Goal: Use online tool/utility: Utilize a website feature to perform a specific function

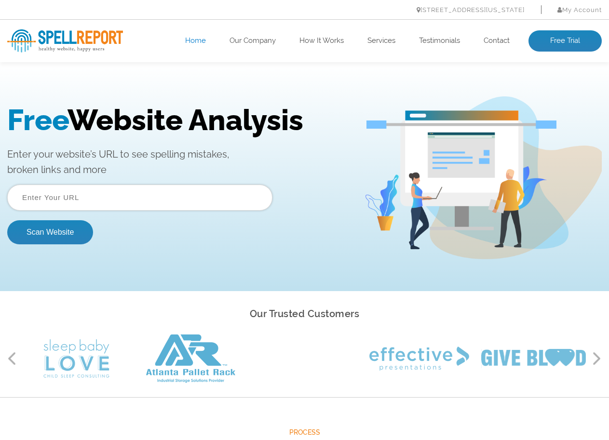
click at [67, 207] on input "text" at bounding box center [139, 198] width 265 height 26
paste input "https://krishitimes.com/"
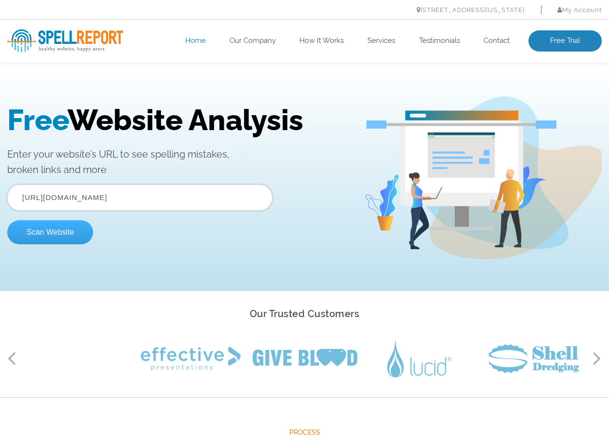
type input "https://krishitimes.com"
click at [45, 231] on button "Scan Website" at bounding box center [50, 232] width 86 height 24
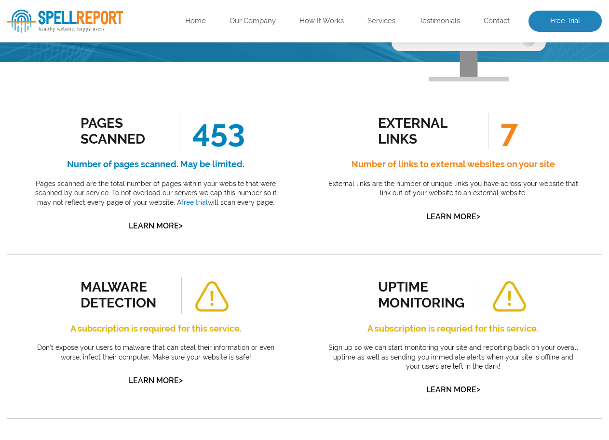
scroll to position [103, 0]
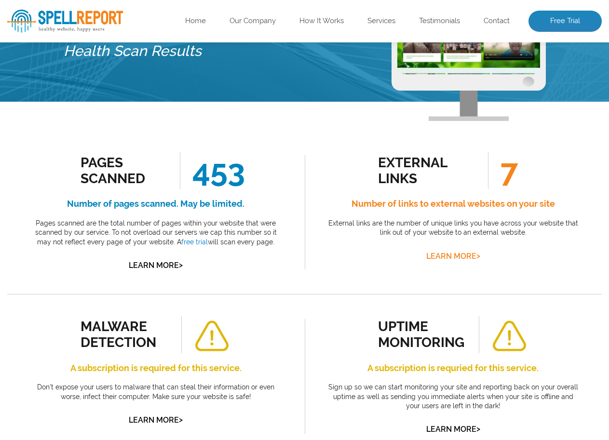
click at [463, 253] on link "Learn More >" at bounding box center [453, 256] width 54 height 9
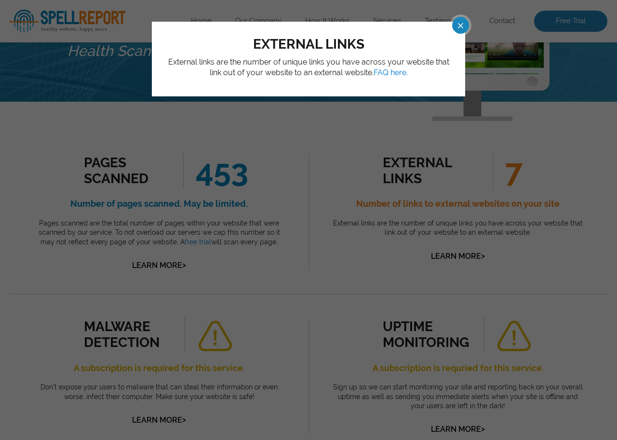
click at [460, 22] on span at bounding box center [451, 25] width 17 height 17
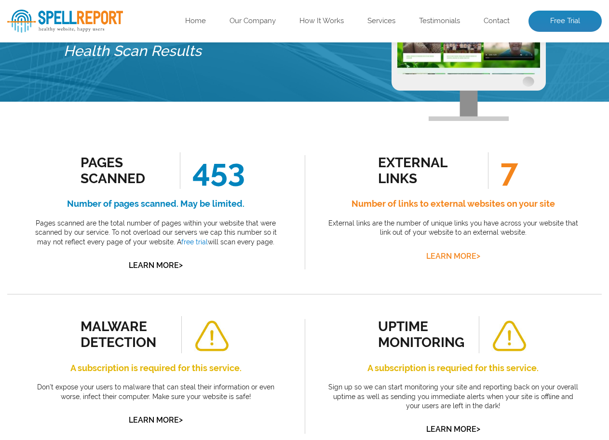
click at [441, 256] on link "Learn More >" at bounding box center [453, 256] width 54 height 9
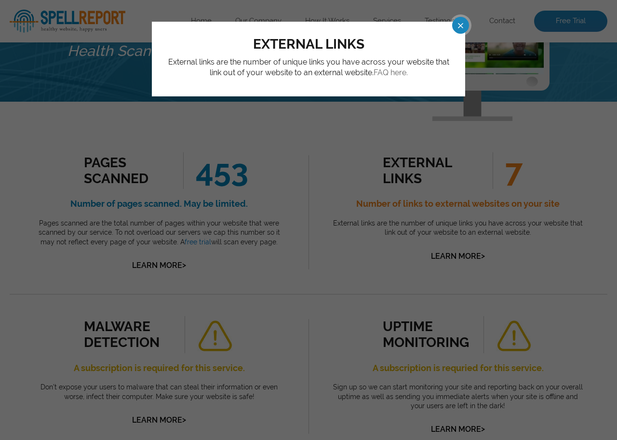
click at [388, 77] on link "FAQ here." at bounding box center [390, 72] width 34 height 9
click at [301, 199] on div "external links External links are the number of unique links you have across yo…" at bounding box center [308, 220] width 617 height 440
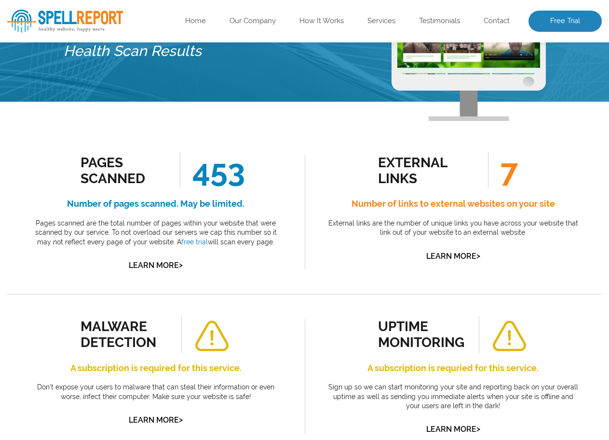
click at [389, 207] on h4 "Number of links to external websites on your site" at bounding box center [453, 203] width 254 height 15
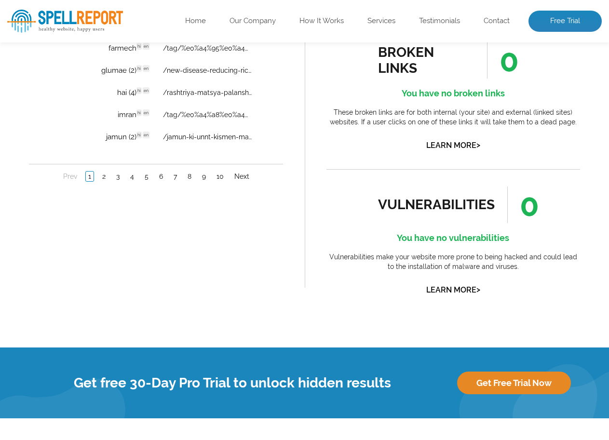
scroll to position [860, 0]
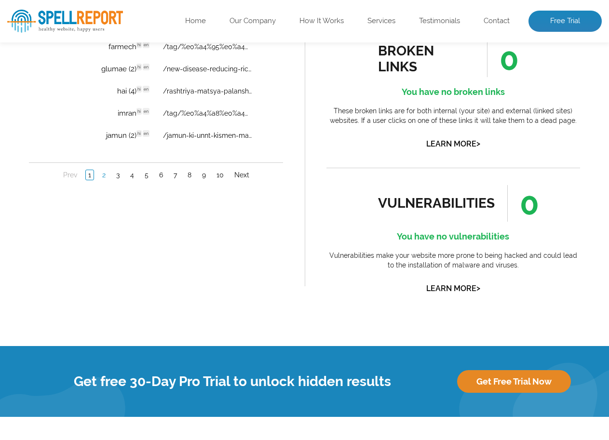
click at [106, 171] on link "2" at bounding box center [104, 176] width 8 height 10
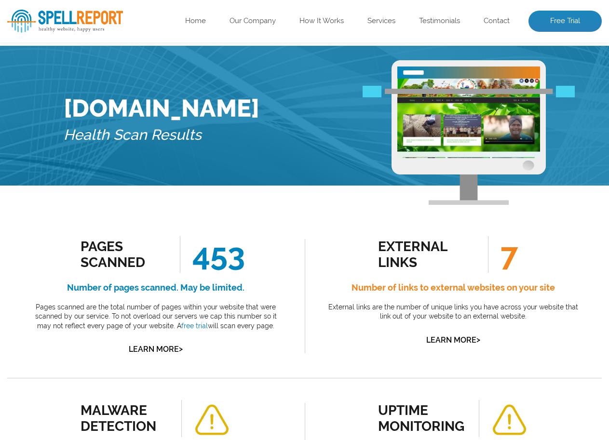
scroll to position [0, 0]
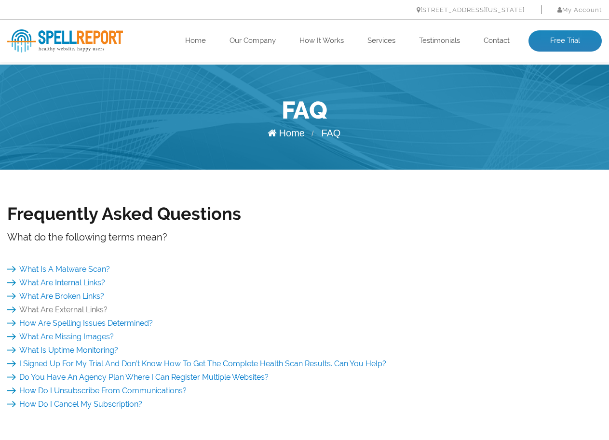
click at [94, 306] on link "What Are External Links?" at bounding box center [57, 309] width 100 height 9
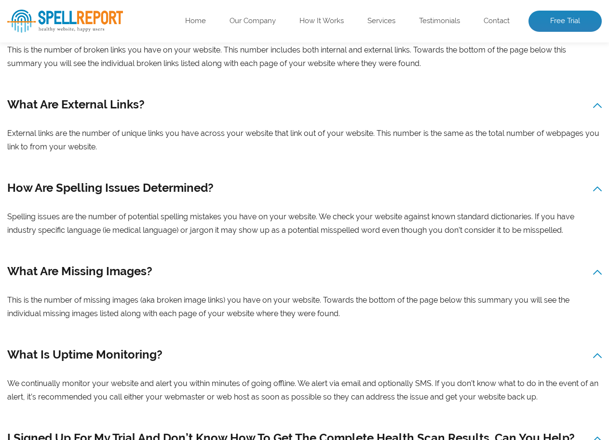
scroll to position [677, 0]
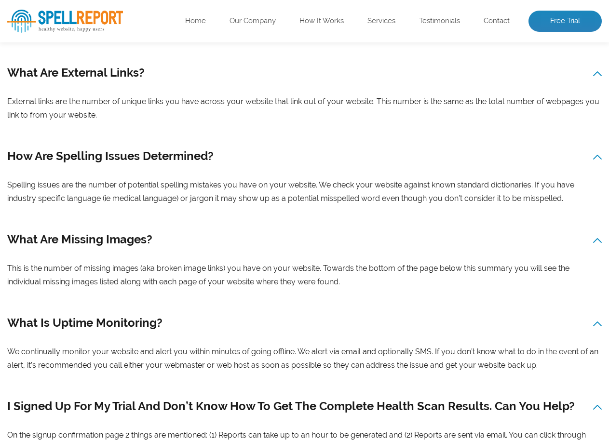
drag, startPoint x: 96, startPoint y: 117, endPoint x: 7, endPoint y: 99, distance: 90.9
click at [7, 99] on div "What Are External Links? External links are the number of unique links you have…" at bounding box center [304, 92] width 594 height 59
click at [37, 104] on div "What Are External Links? External links are the number of unique links you have…" at bounding box center [304, 92] width 594 height 59
drag, startPoint x: 37, startPoint y: 104, endPoint x: 27, endPoint y: 107, distance: 10.7
click at [27, 107] on div "What Are External Links? External links are the number of unique links you have…" at bounding box center [304, 92] width 594 height 59
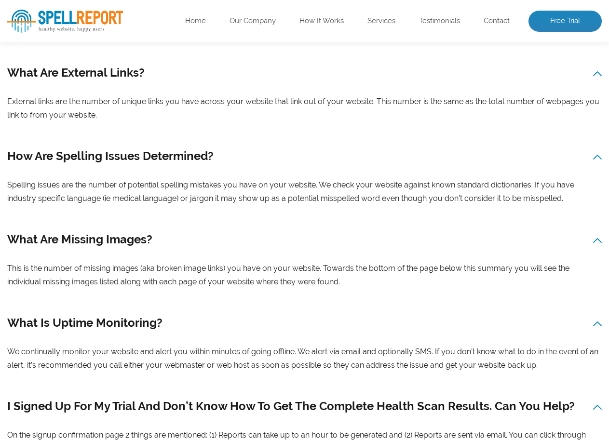
drag, startPoint x: 9, startPoint y: 101, endPoint x: 94, endPoint y: 111, distance: 85.8
click at [94, 111] on div "What Are External Links? External links are the number of unique links you have…" at bounding box center [304, 92] width 594 height 59
copy div "External links are the number of unique links you have across your website that…"
